Goal: Task Accomplishment & Management: Use online tool/utility

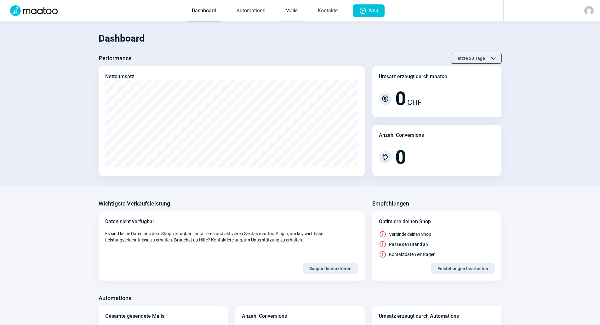
click at [291, 7] on link "Mails" at bounding box center [291, 11] width 22 height 21
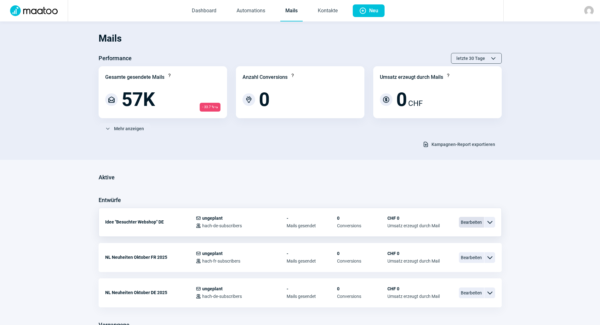
click at [467, 222] on span "Bearbeiten" at bounding box center [471, 222] width 25 height 11
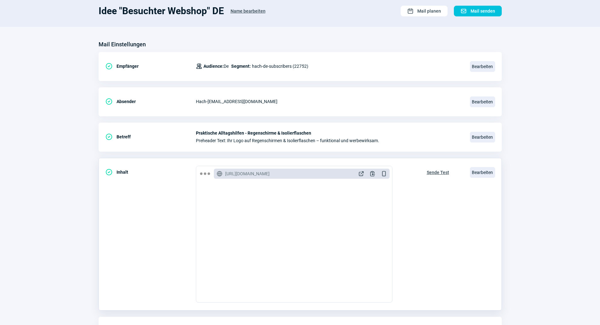
scroll to position [84, 0]
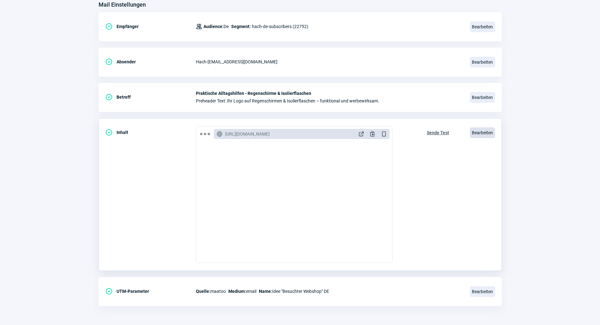
click at [475, 130] on span "Bearbeiten" at bounding box center [482, 132] width 25 height 11
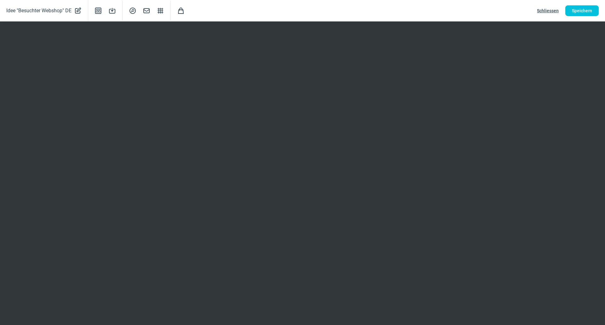
click at [534, 12] on button "Schliessen" at bounding box center [547, 10] width 35 height 11
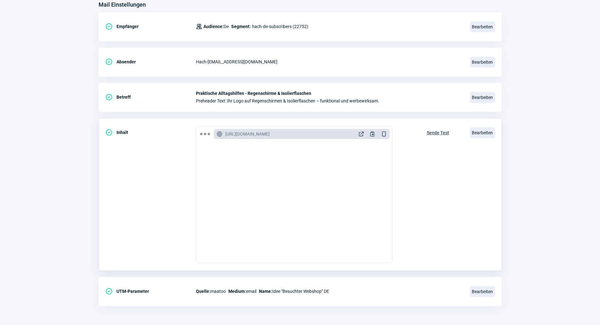
click at [484, 196] on div "CheckCircle icon Inhalt GlobeAlt icon [URL][DOMAIN_NAME] ExternalLink icon Clip…" at bounding box center [300, 194] width 403 height 153
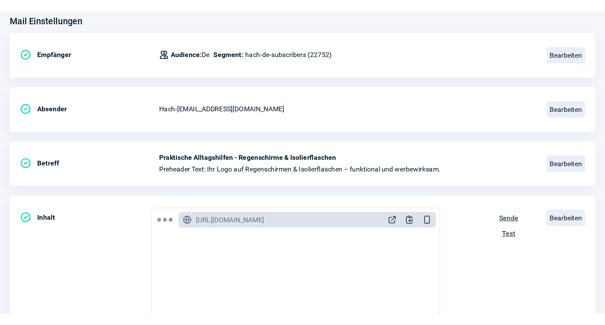
scroll to position [158, 0]
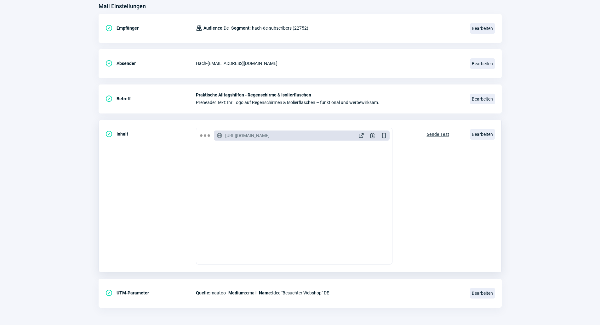
drag, startPoint x: 149, startPoint y: 165, endPoint x: 142, endPoint y: 157, distance: 10.7
click at [142, 157] on div "CheckCircle icon Inhalt GlobeAlt icon [URL][DOMAIN_NAME] ExternalLink icon Clip…" at bounding box center [300, 196] width 403 height 153
click at [471, 132] on span "Bearbeiten" at bounding box center [482, 134] width 25 height 11
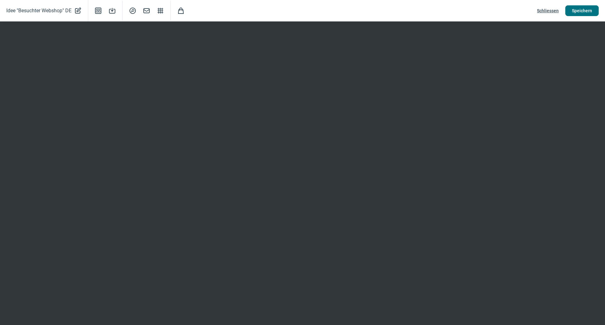
click at [573, 15] on span "Speichern" at bounding box center [582, 11] width 20 height 10
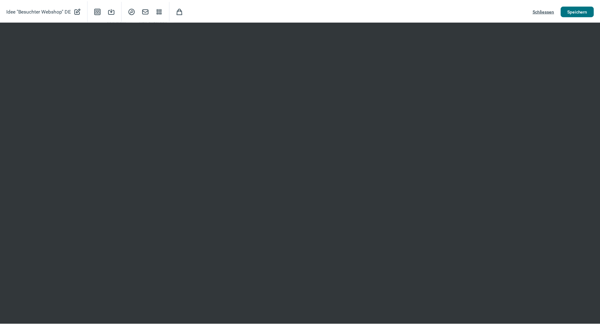
scroll to position [83, 0]
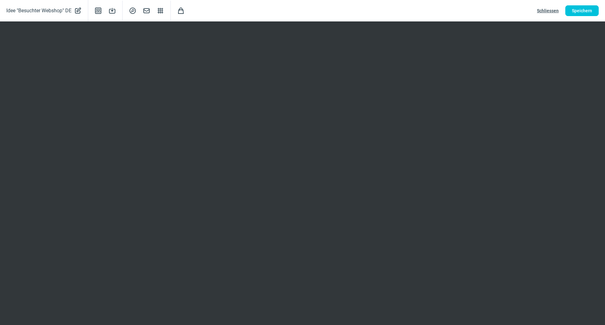
click at [555, 10] on span "Schliessen" at bounding box center [548, 11] width 22 height 10
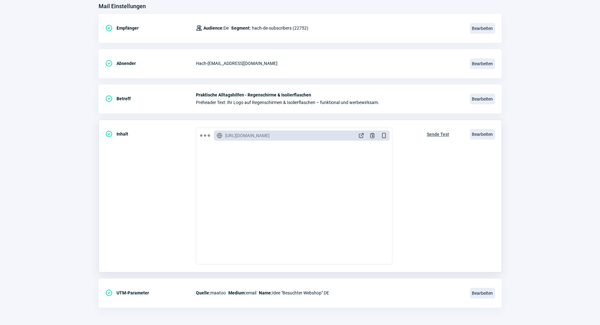
click at [424, 229] on div "Sende Test" at bounding box center [438, 196] width 36 height 137
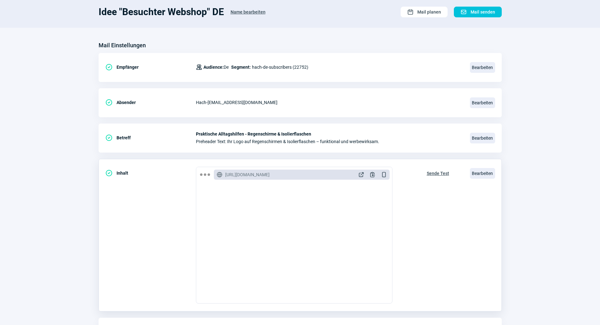
scroll to position [0, 0]
